Goal: Find specific page/section: Find specific page/section

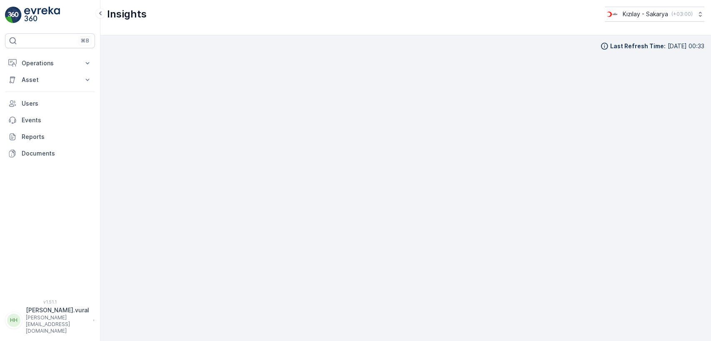
scroll to position [8, 0]
click at [57, 64] on p "Operations" at bounding box center [50, 63] width 57 height 8
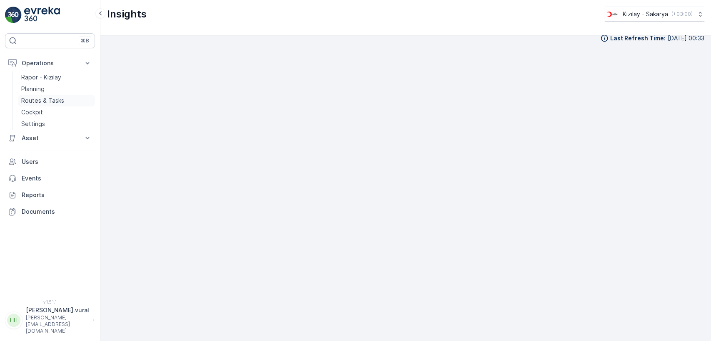
click at [47, 98] on p "Routes & Tasks" at bounding box center [42, 101] width 43 height 8
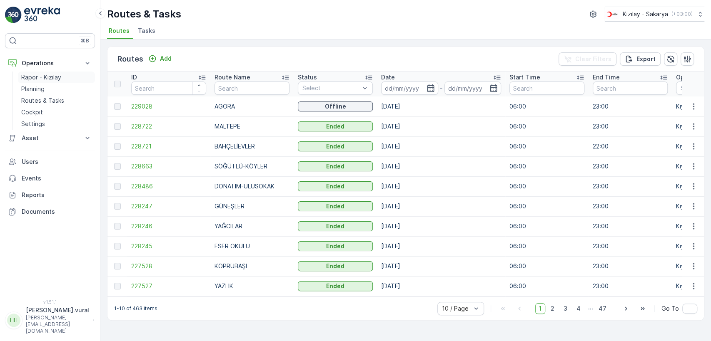
click at [50, 78] on p "Rapor - Kızılay" at bounding box center [41, 77] width 40 height 8
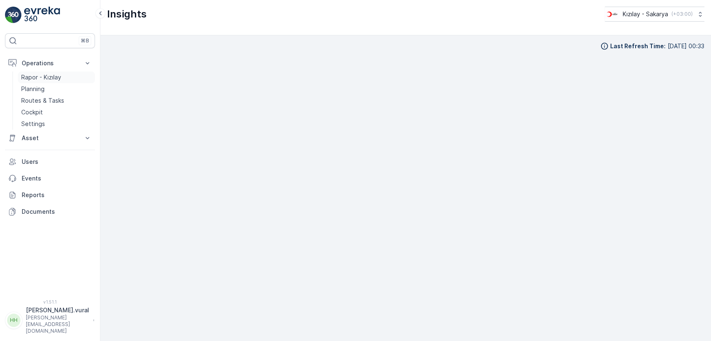
click at [58, 77] on p "Rapor - Kızılay" at bounding box center [41, 77] width 40 height 8
